Goal: Transaction & Acquisition: Purchase product/service

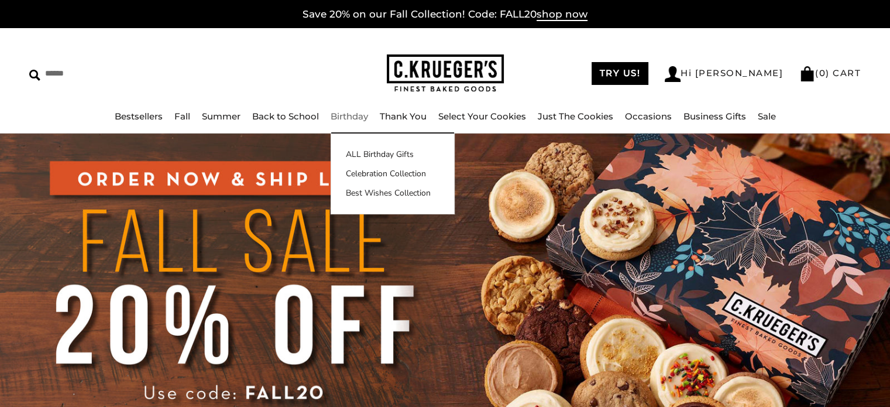
click at [354, 116] on link "Birthday" at bounding box center [349, 116] width 37 height 11
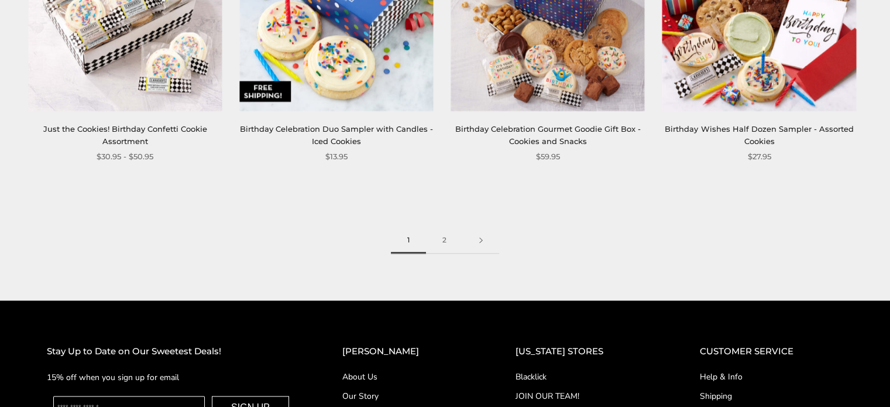
scroll to position [1813, 0]
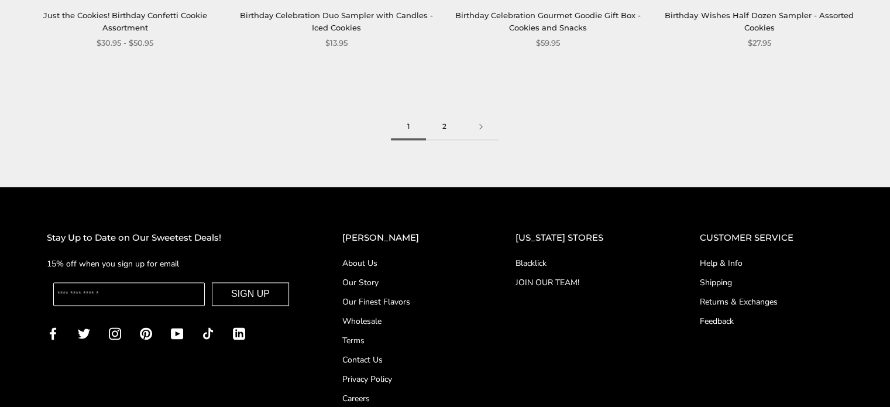
click at [439, 115] on link "2" at bounding box center [444, 126] width 37 height 26
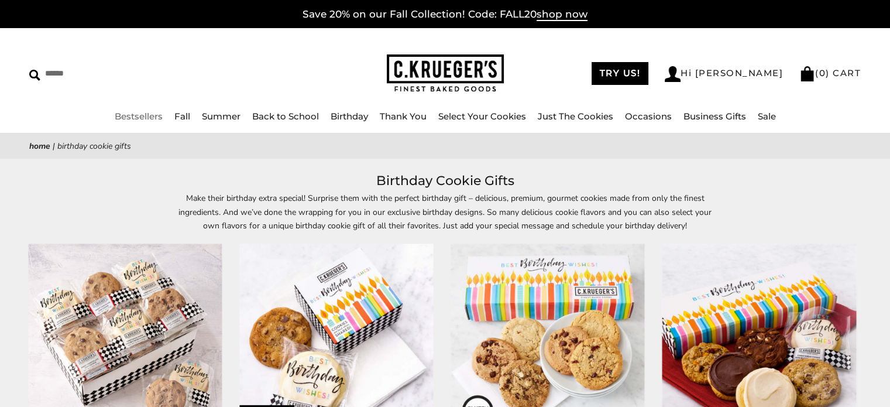
click at [137, 116] on link "Bestsellers" at bounding box center [139, 116] width 48 height 11
